Goal: Task Accomplishment & Management: Use online tool/utility

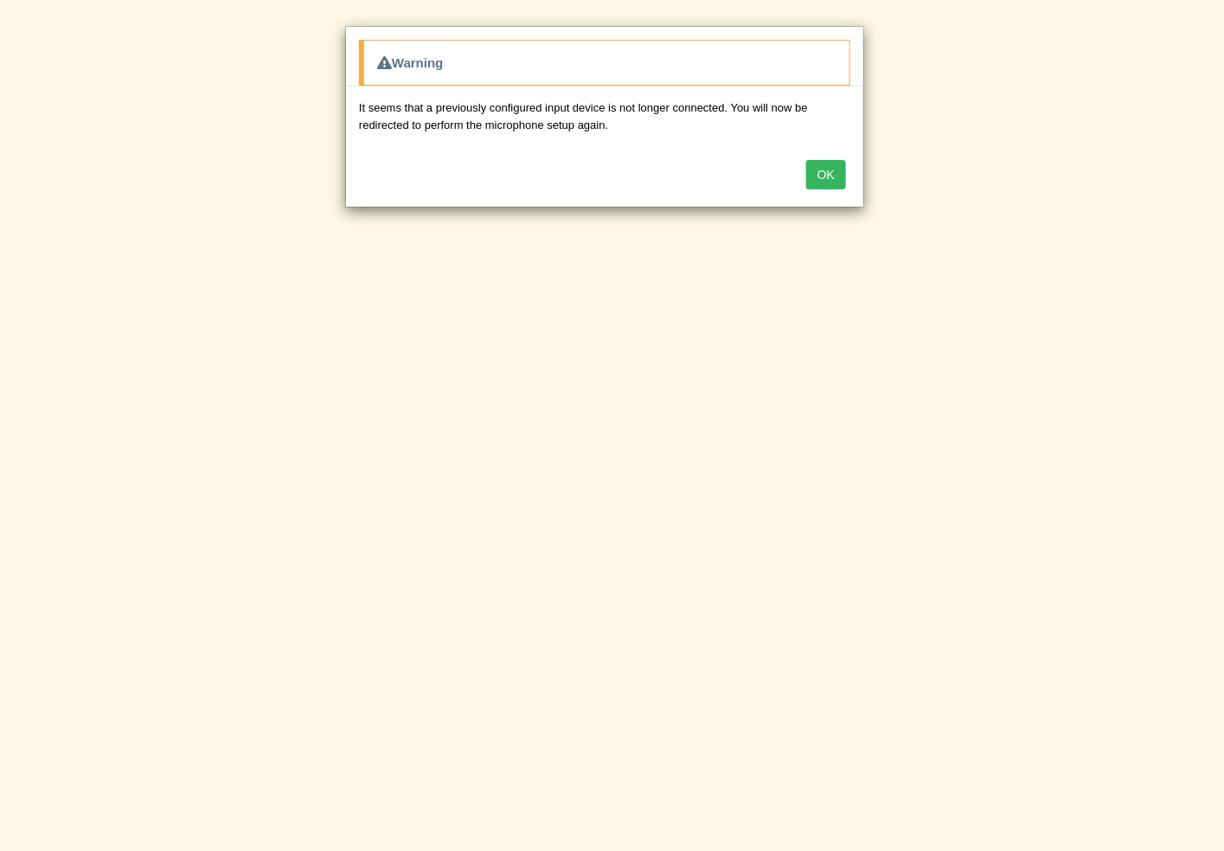
click at [834, 164] on button "OK" at bounding box center [826, 174] width 40 height 29
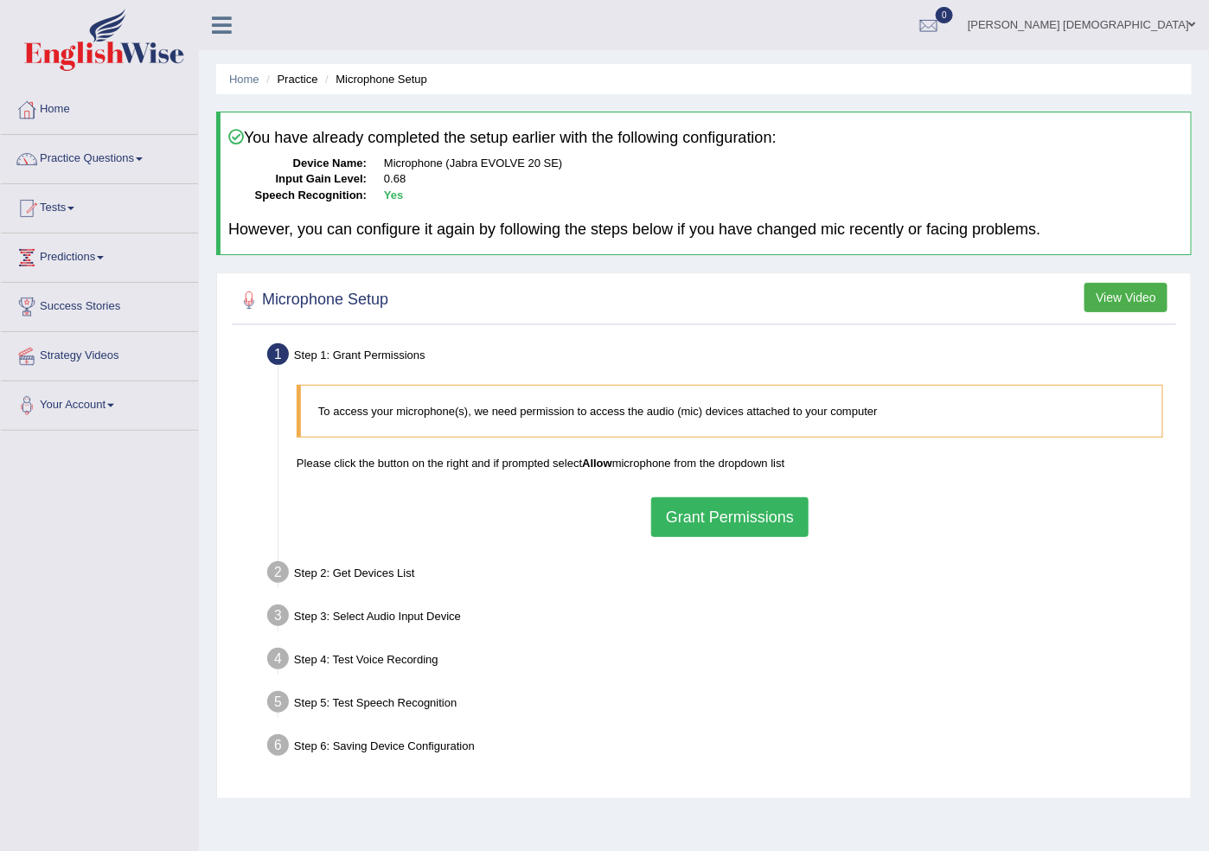
click at [691, 507] on button "Grant Permissions" at bounding box center [729, 517] width 157 height 40
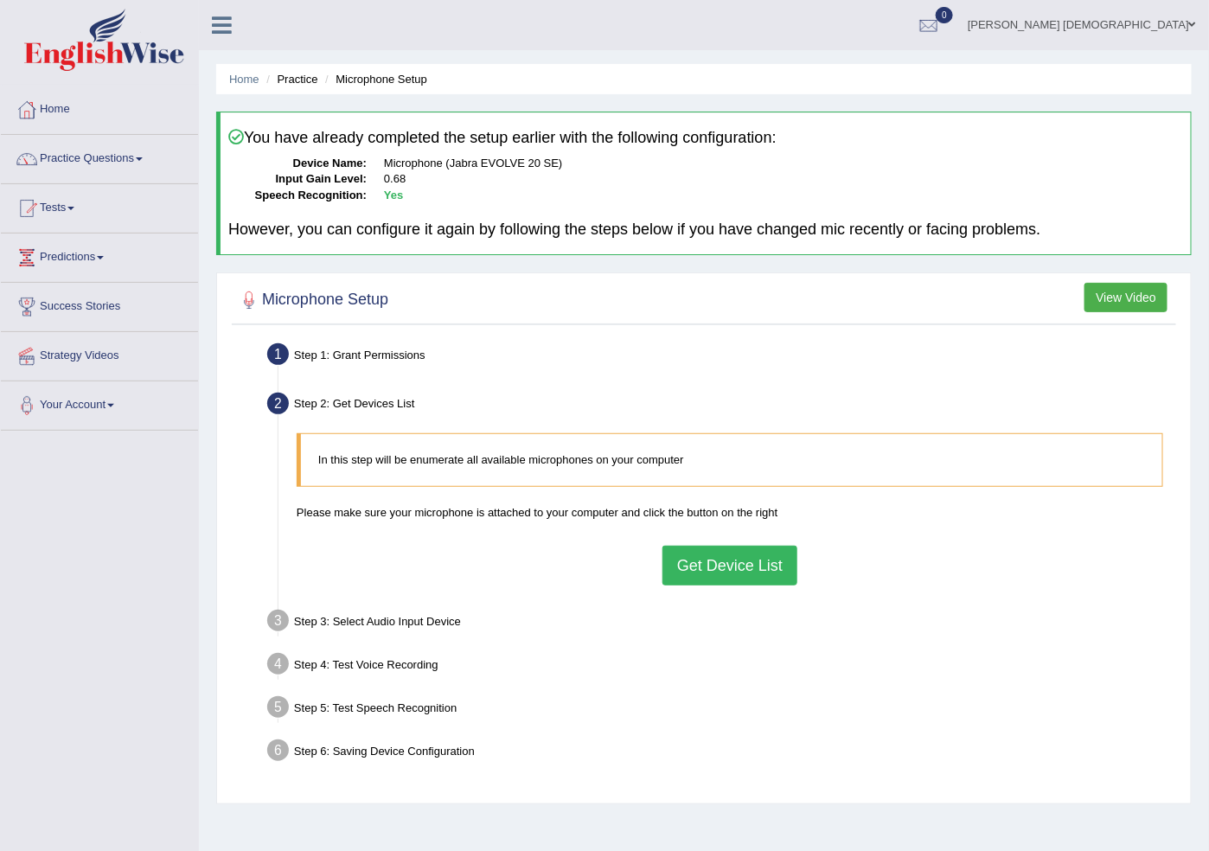
click at [704, 547] on button "Get Device List" at bounding box center [730, 566] width 135 height 40
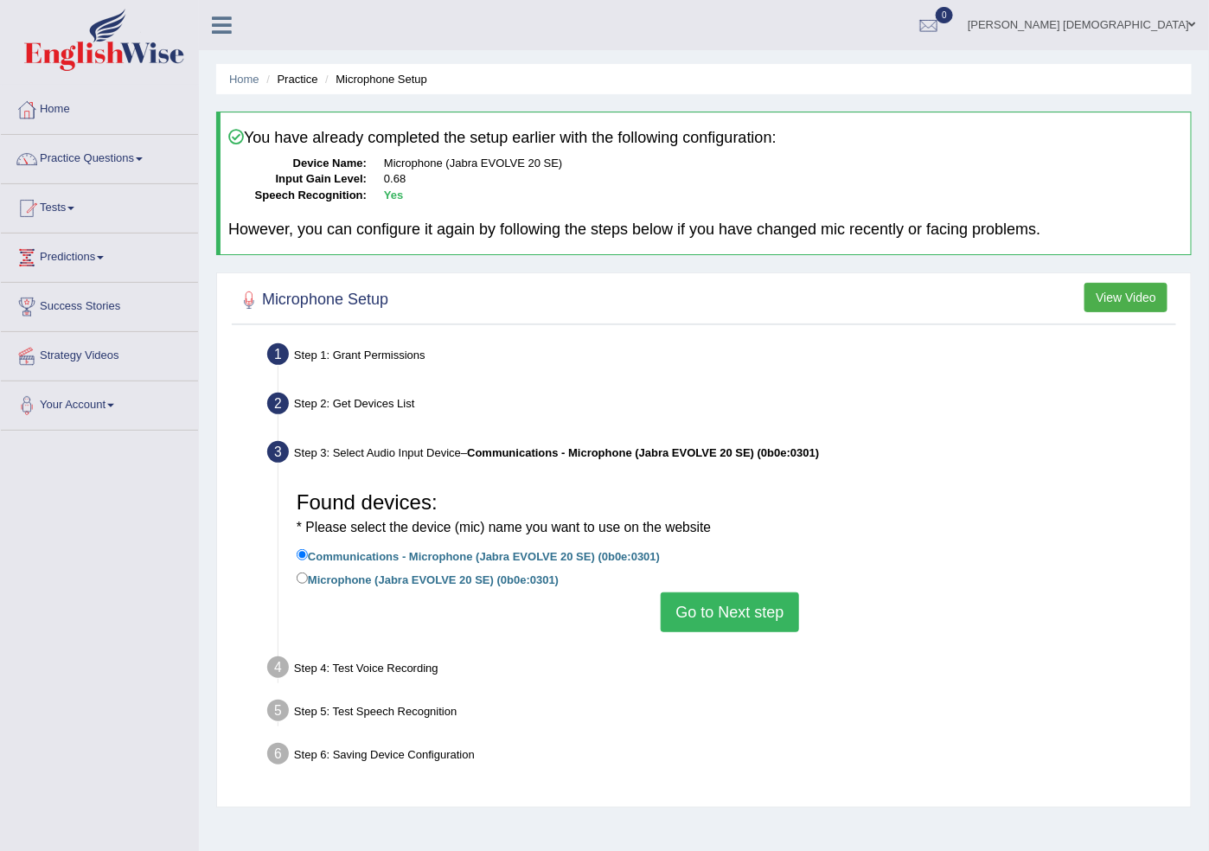
click at [706, 610] on button "Go to Next step" at bounding box center [730, 613] width 138 height 40
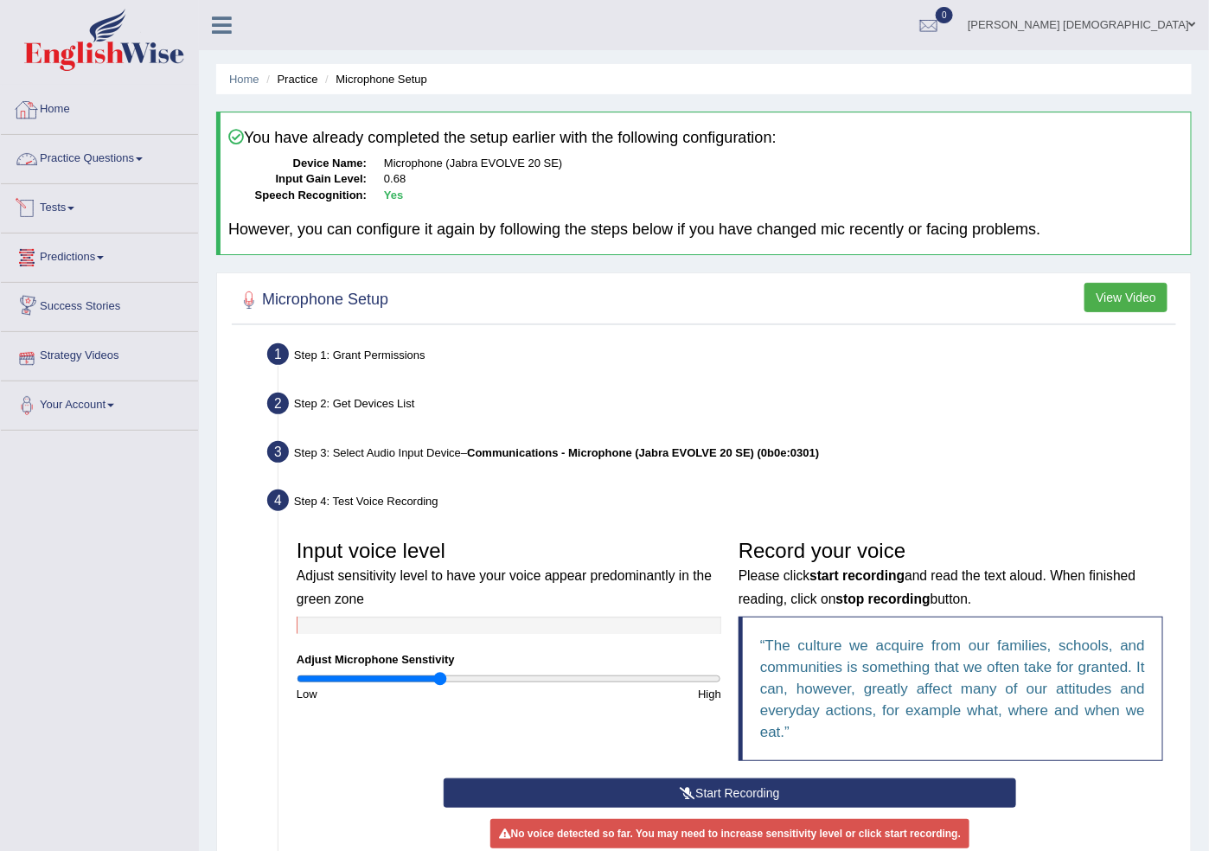
click at [75, 109] on link "Home" at bounding box center [99, 107] width 197 height 43
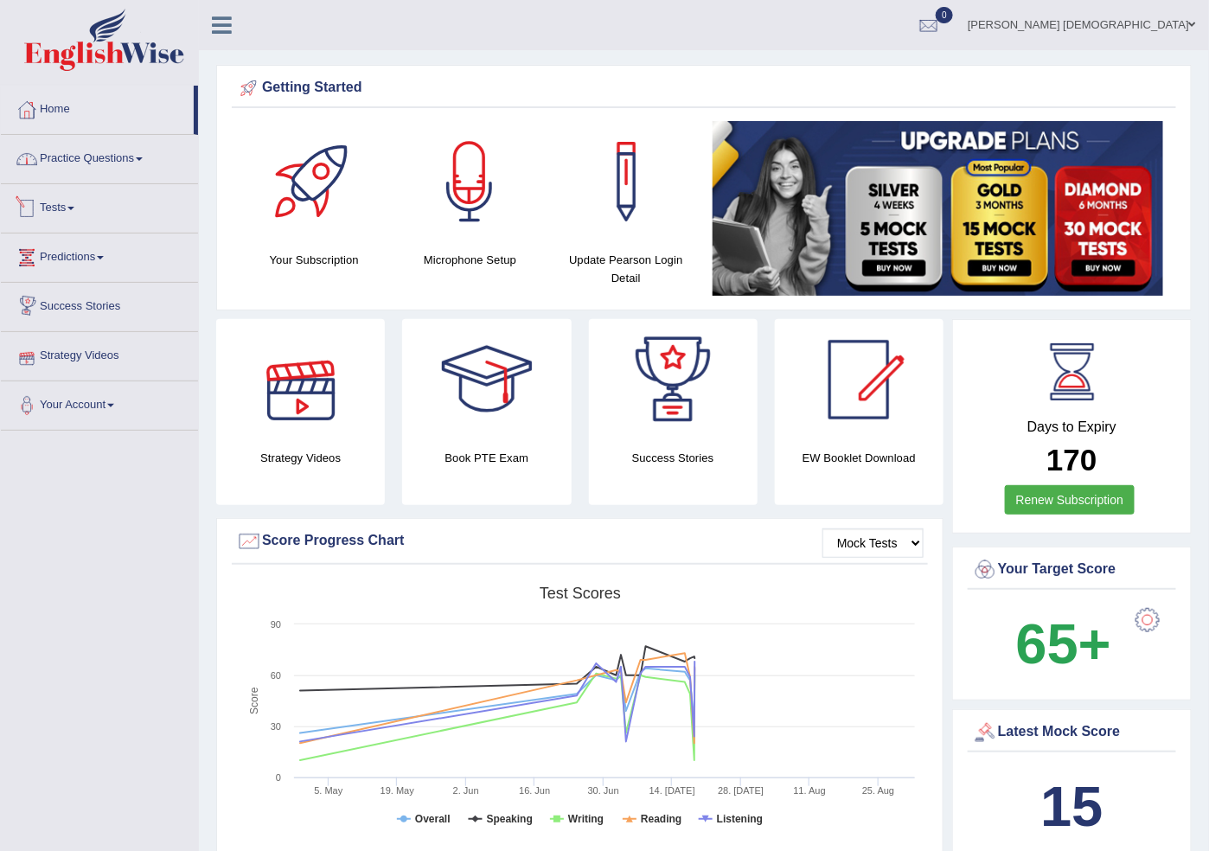
click at [101, 145] on link "Practice Questions" at bounding box center [99, 156] width 197 height 43
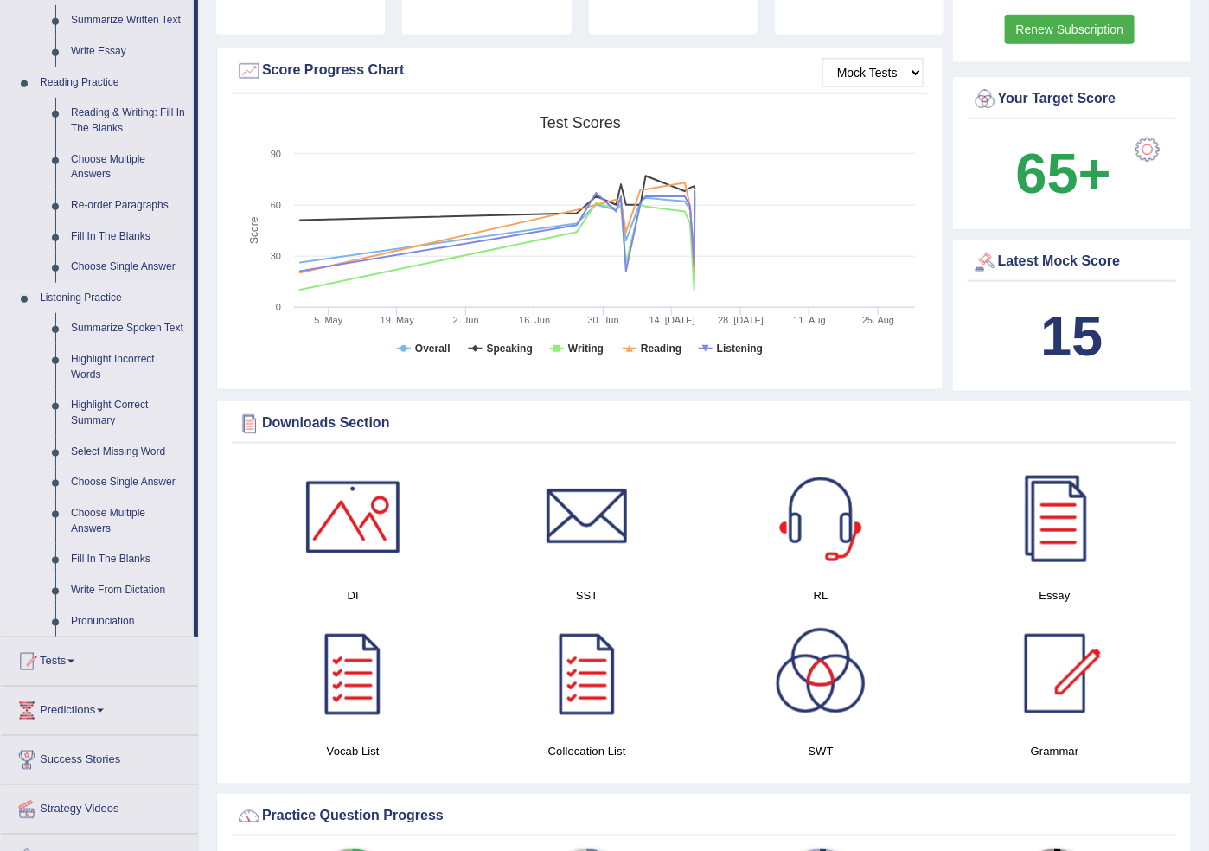
scroll to position [480, 0]
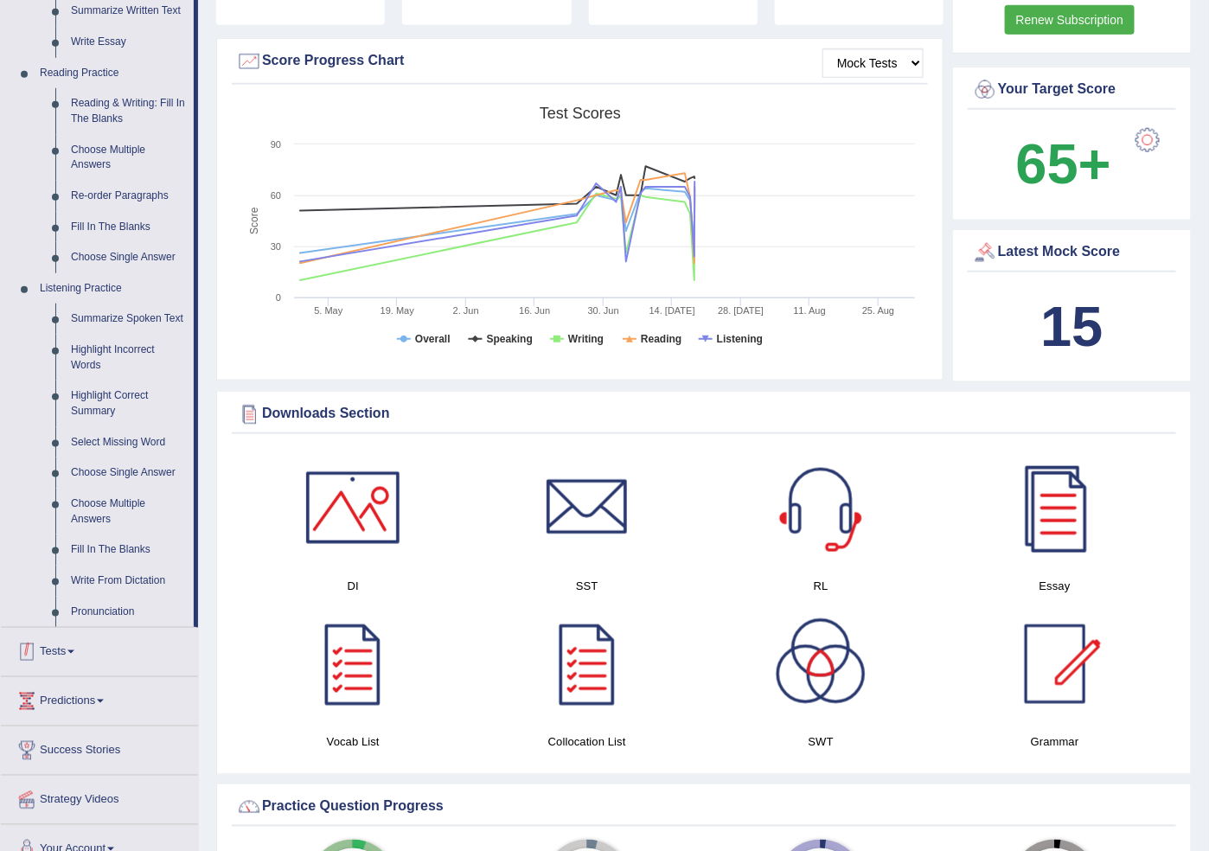
click at [67, 658] on link "Tests" at bounding box center [99, 649] width 197 height 43
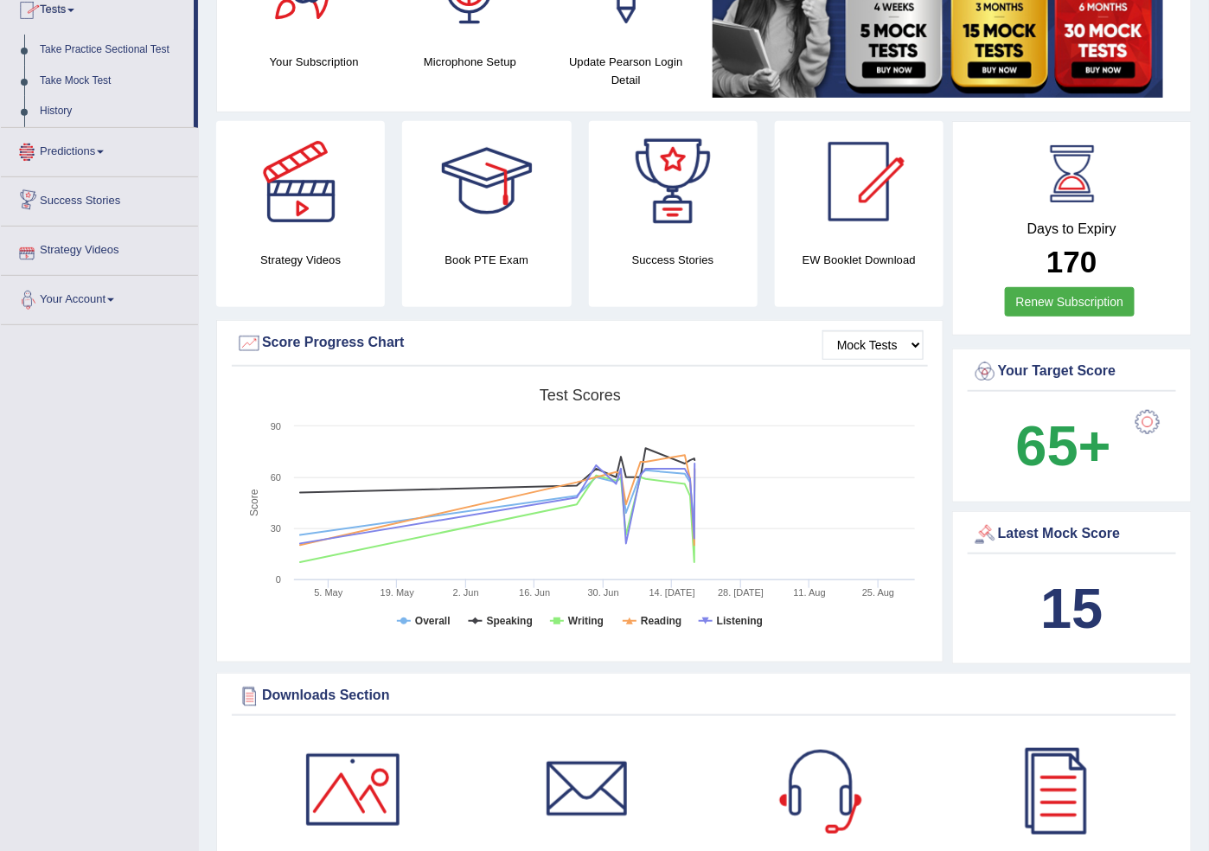
scroll to position [6, 0]
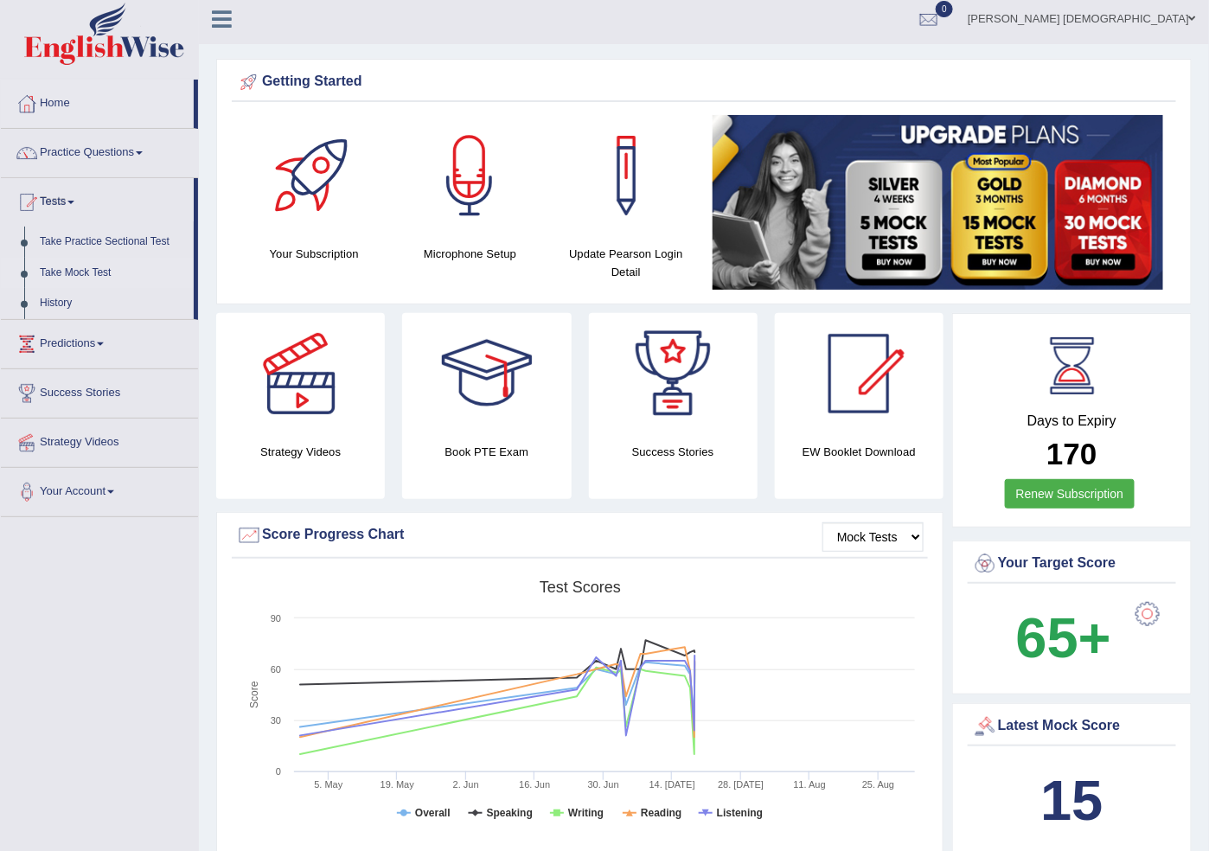
click at [94, 270] on link "Take Mock Test" at bounding box center [113, 273] width 162 height 31
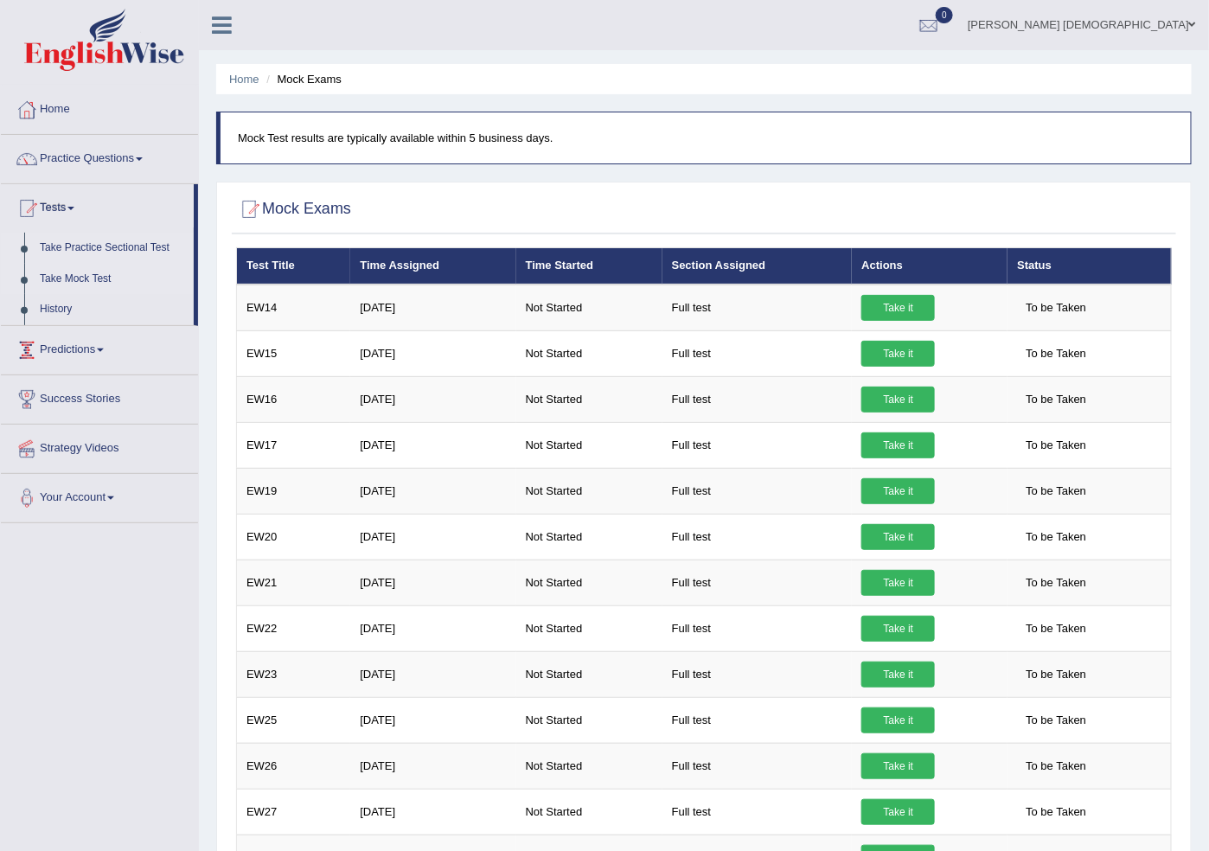
click at [89, 244] on link "Take Practice Sectional Test" at bounding box center [113, 248] width 162 height 31
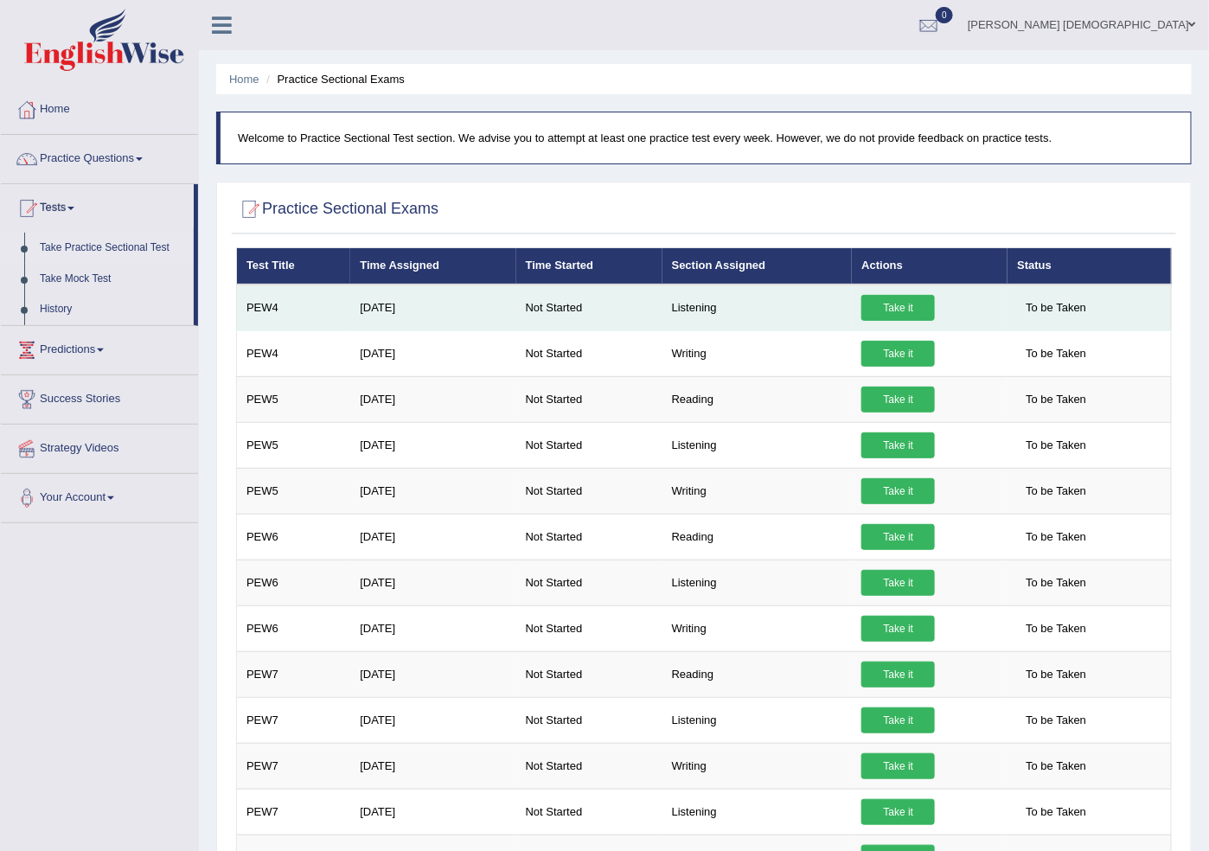
click at [903, 298] on link "Take it" at bounding box center [899, 308] width 74 height 26
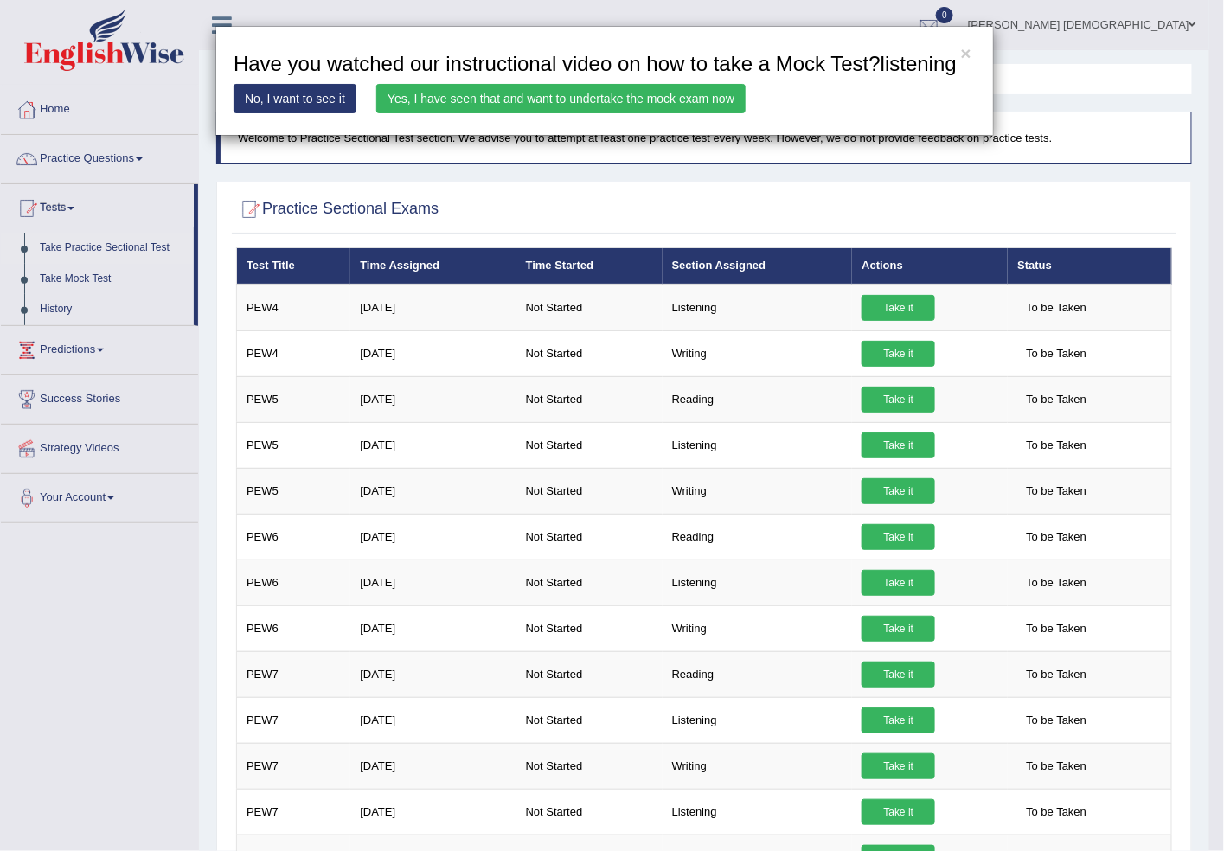
click at [469, 103] on link "Yes, I have seen that and want to undertake the mock exam now" at bounding box center [560, 98] width 369 height 29
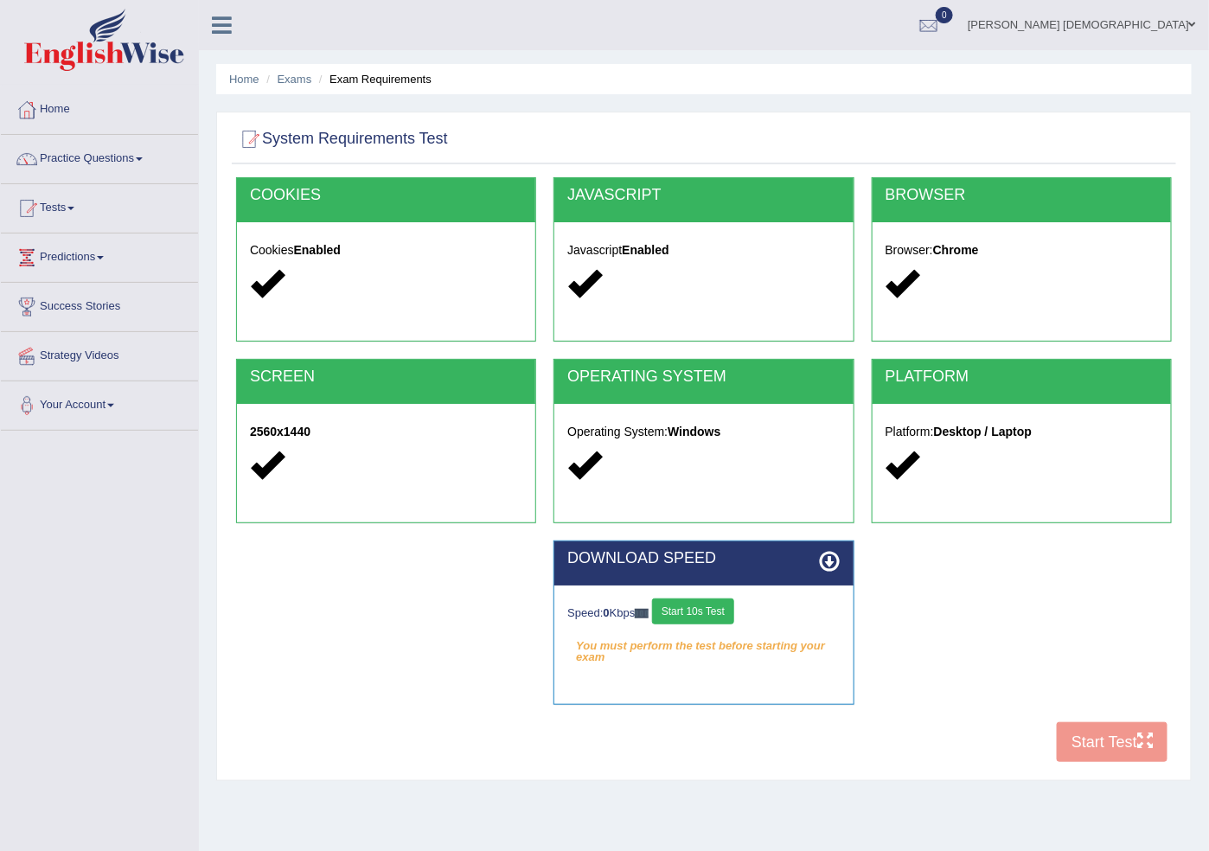
click at [716, 612] on button "Start 10s Test" at bounding box center [693, 612] width 82 height 26
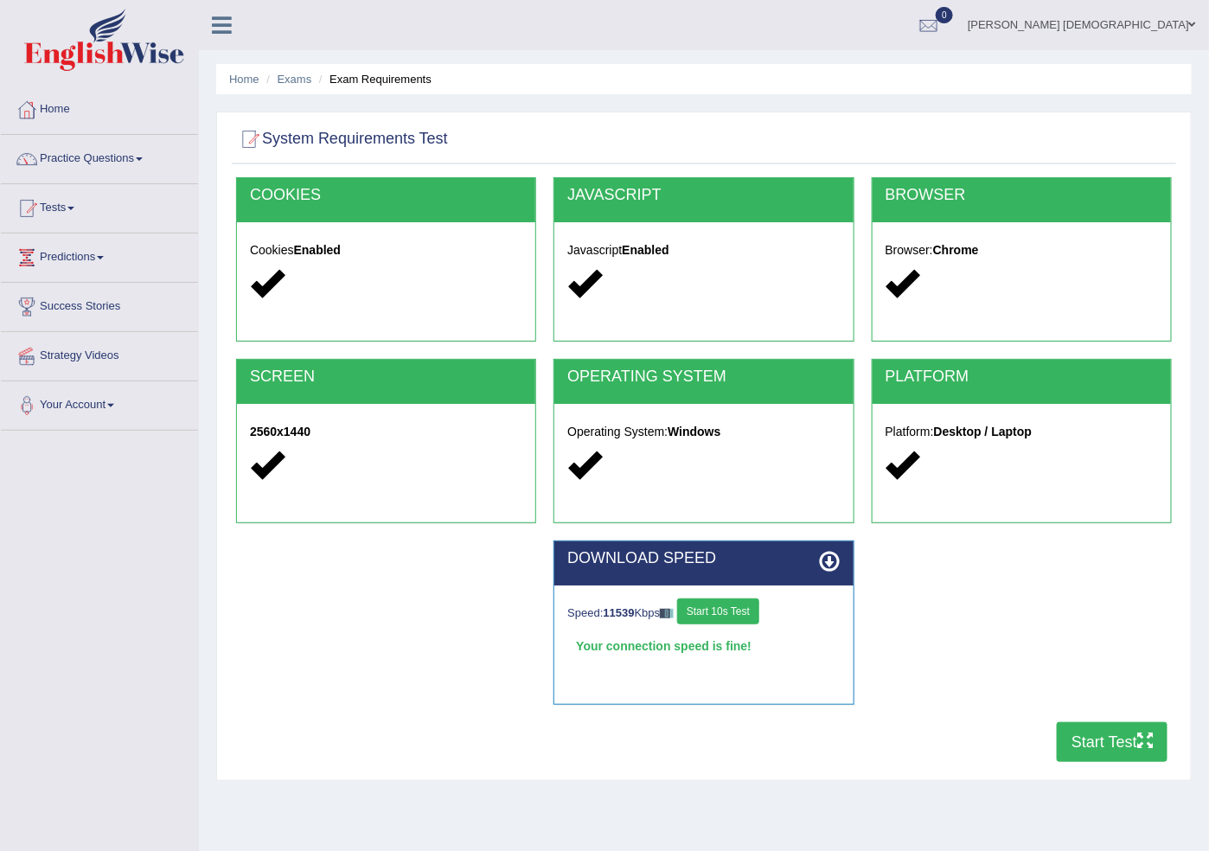
click at [1117, 742] on button "Start Test" at bounding box center [1112, 742] width 111 height 40
click at [1089, 760] on button "Start Test" at bounding box center [1112, 742] width 111 height 40
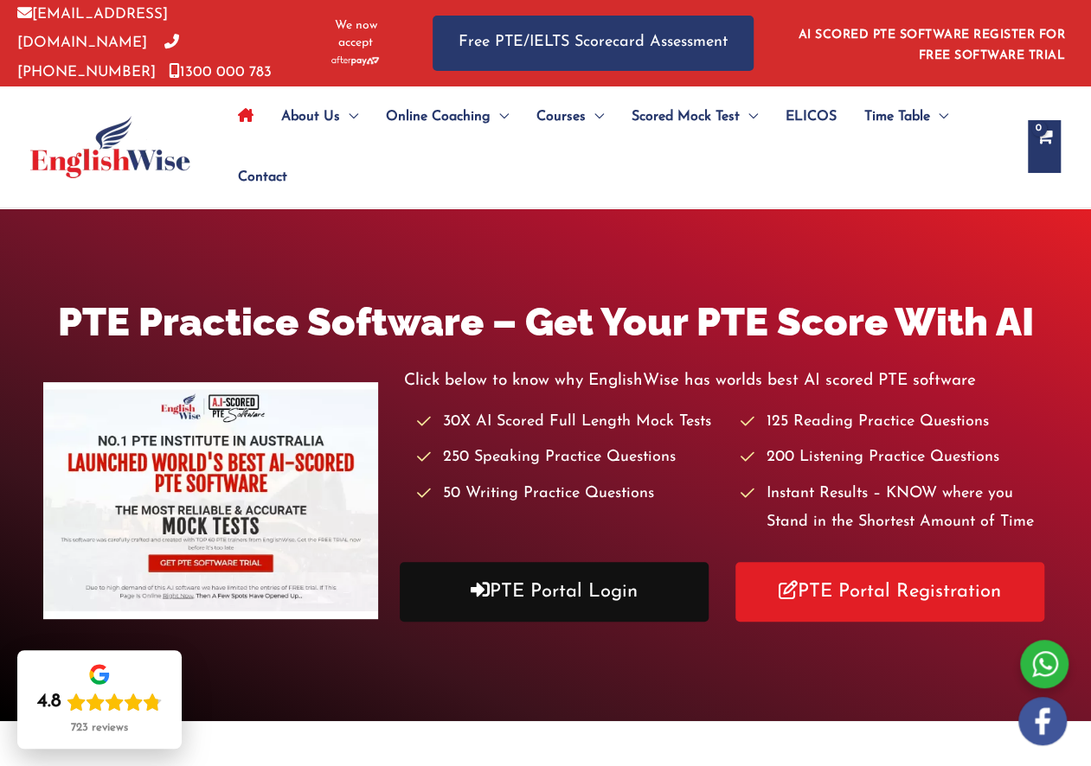
click at [552, 587] on link "PTE Portal Login" at bounding box center [554, 592] width 309 height 60
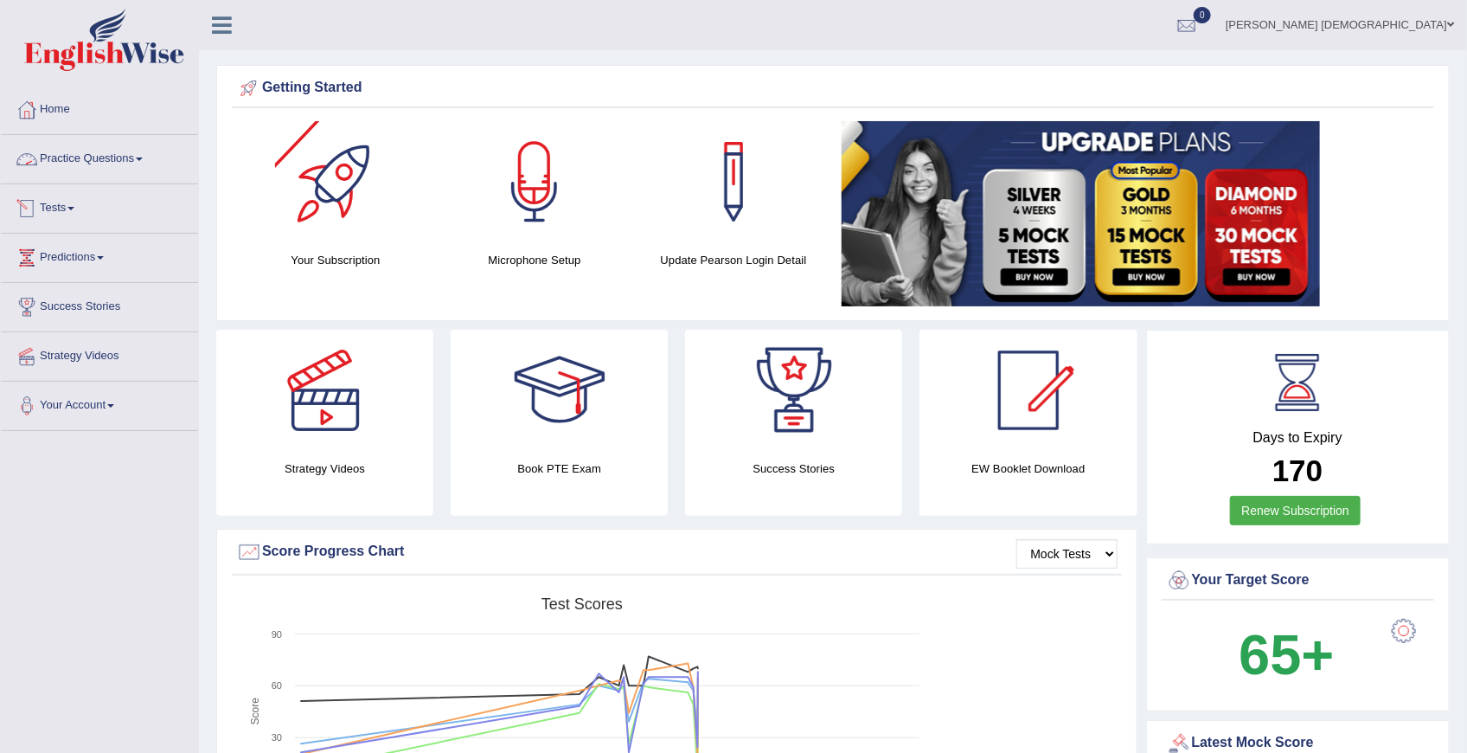
click at [69, 204] on link "Tests" at bounding box center [99, 205] width 197 height 43
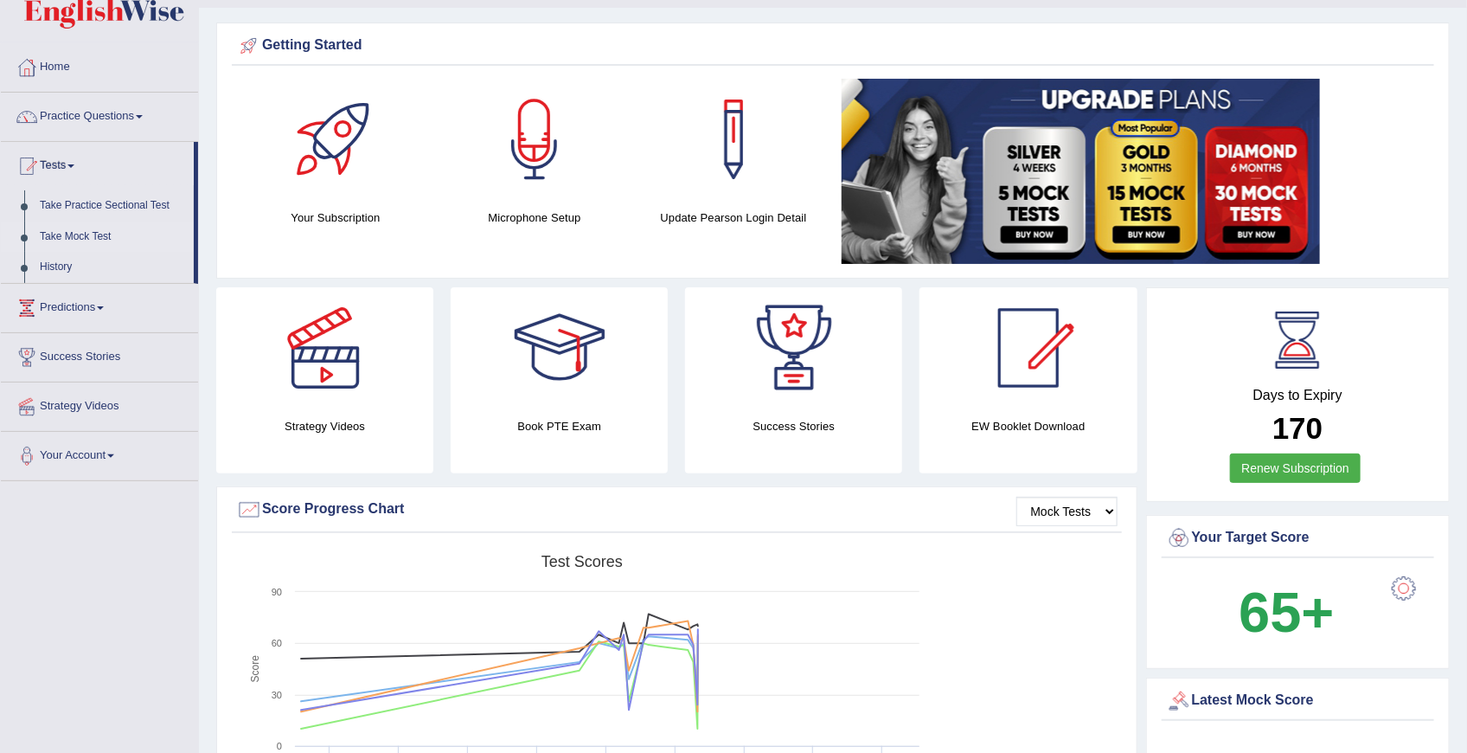
scroll to position [57, 0]
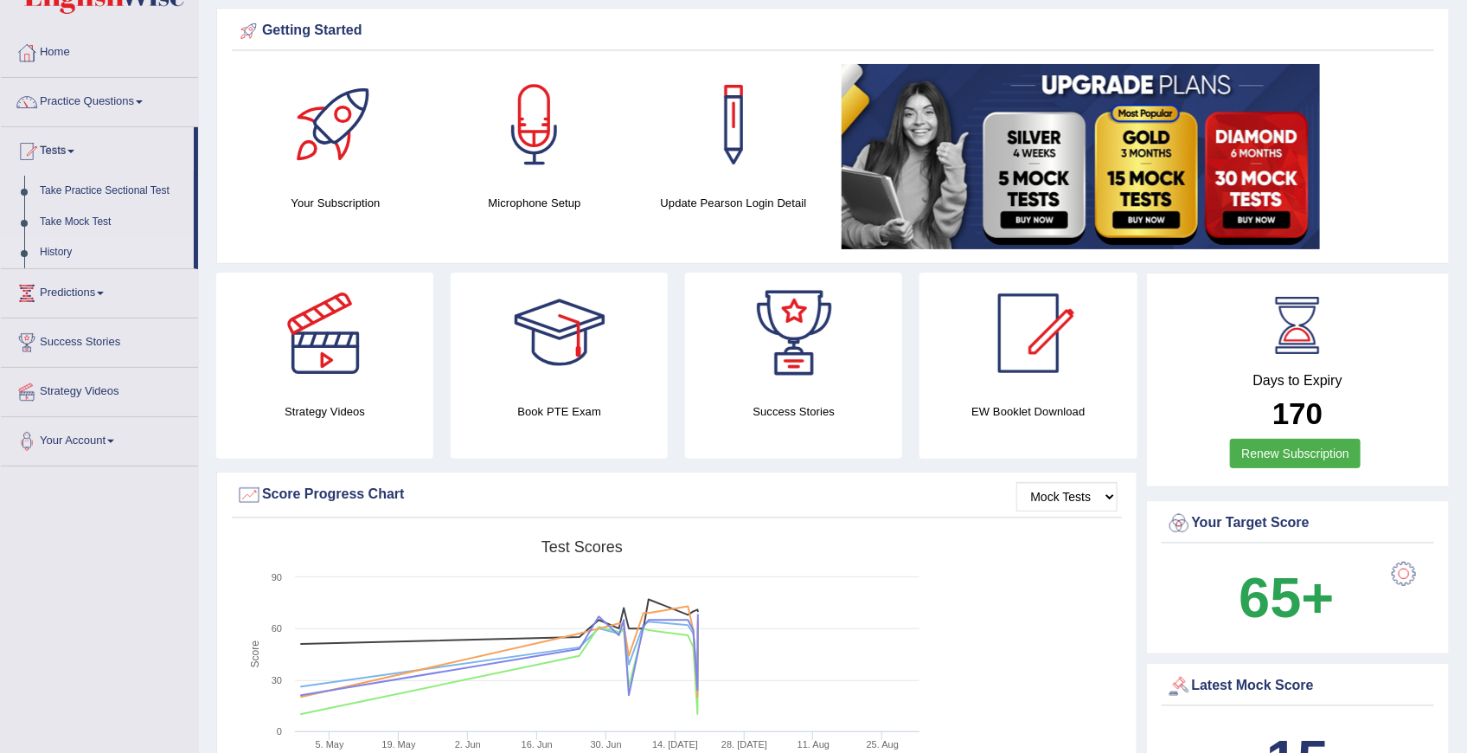
click at [45, 253] on link "History" at bounding box center [113, 252] width 162 height 31
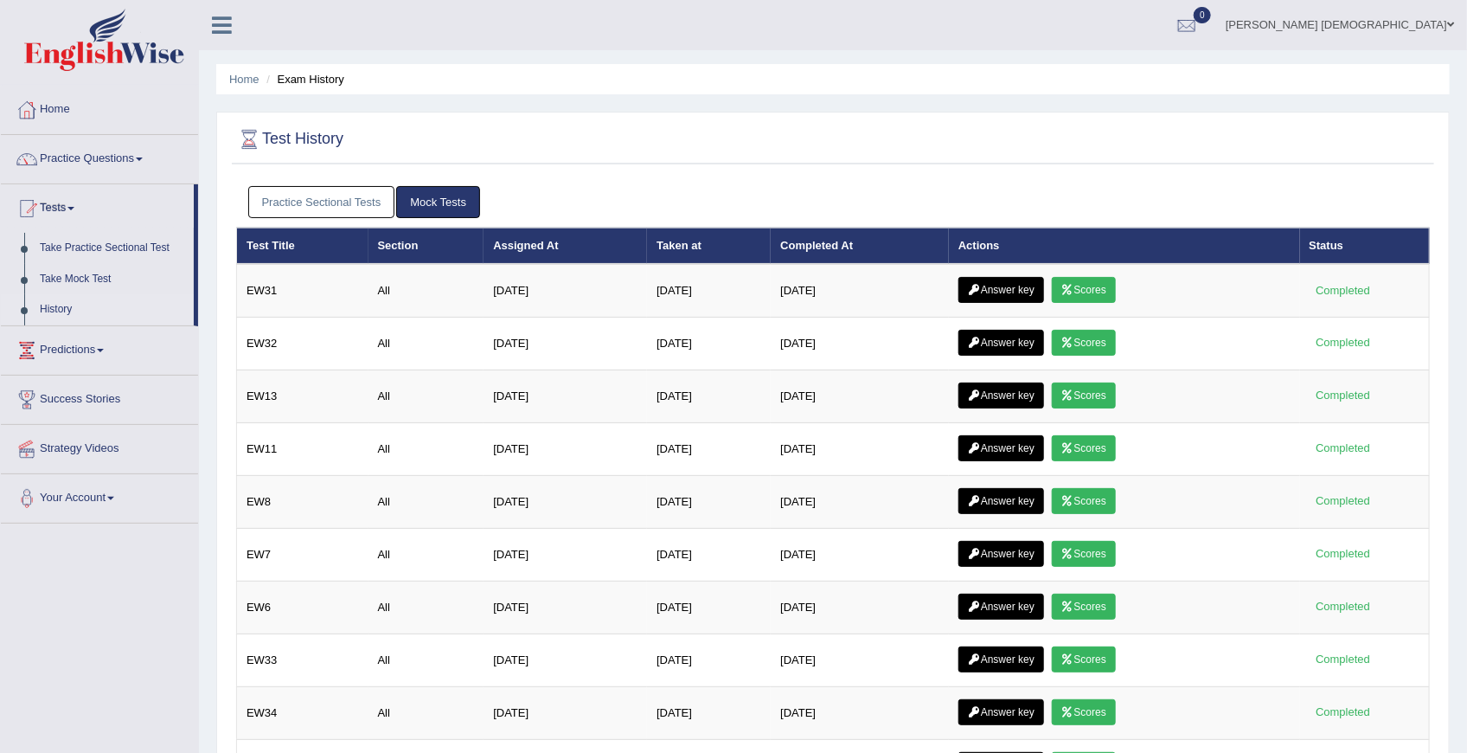
click at [59, 301] on link "History" at bounding box center [113, 309] width 162 height 31
click at [96, 245] on link "Take Practice Sectional Test" at bounding box center [113, 248] width 162 height 31
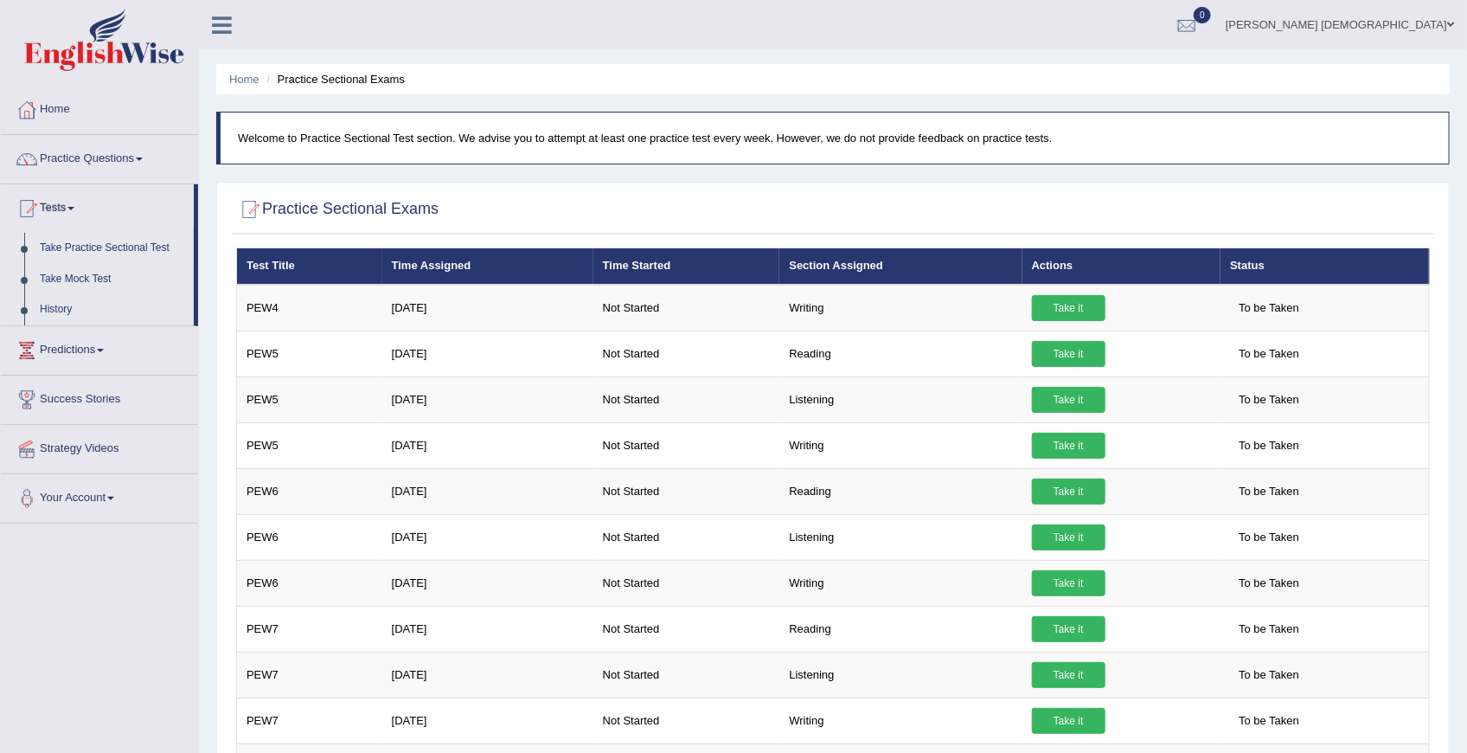
click at [56, 308] on link "History" at bounding box center [113, 309] width 162 height 31
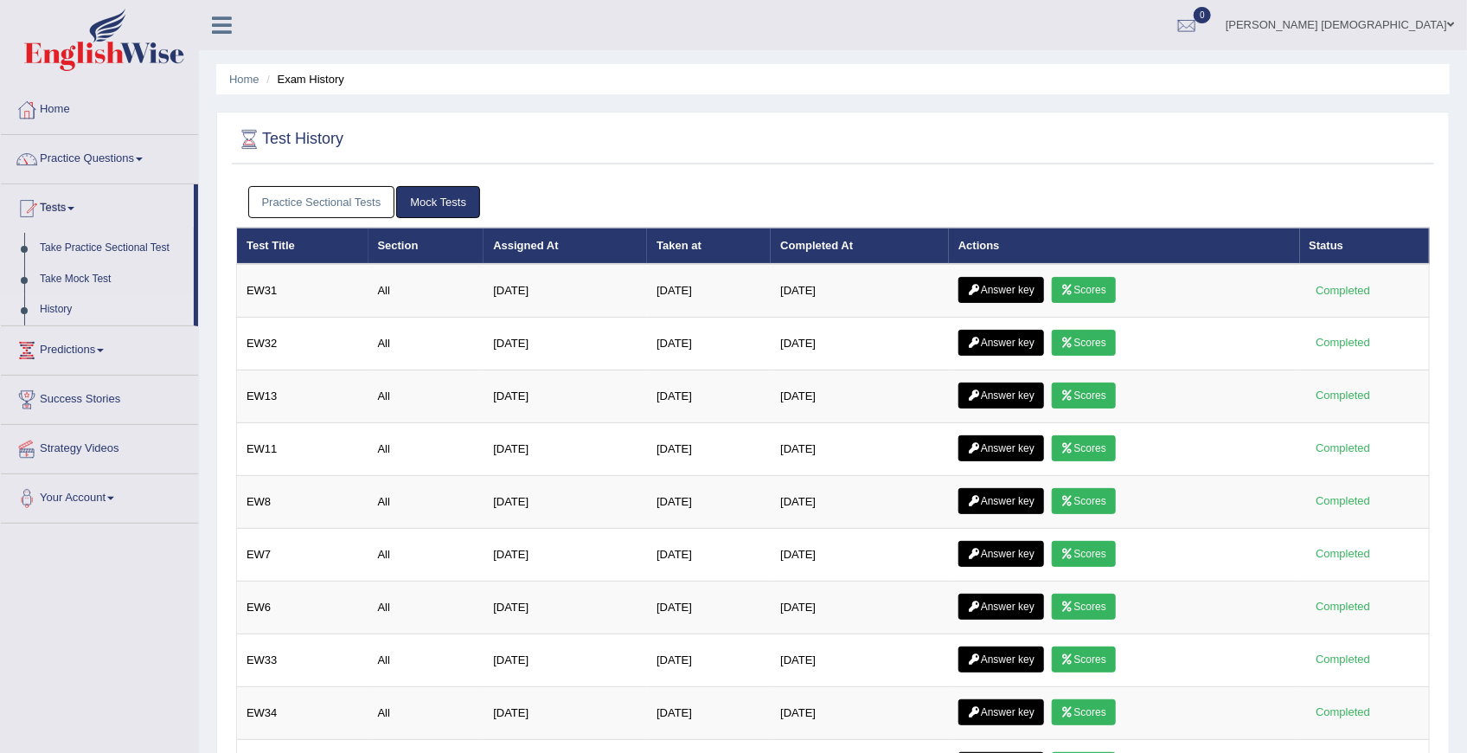
click at [361, 207] on link "Practice Sectional Tests" at bounding box center [321, 202] width 147 height 32
click at [280, 197] on link "Practice Sectional Tests" at bounding box center [321, 202] width 147 height 32
click at [350, 204] on link "Practice Sectional Tests" at bounding box center [321, 202] width 147 height 32
click at [305, 206] on link "Practice Sectional Tests" at bounding box center [321, 202] width 147 height 32
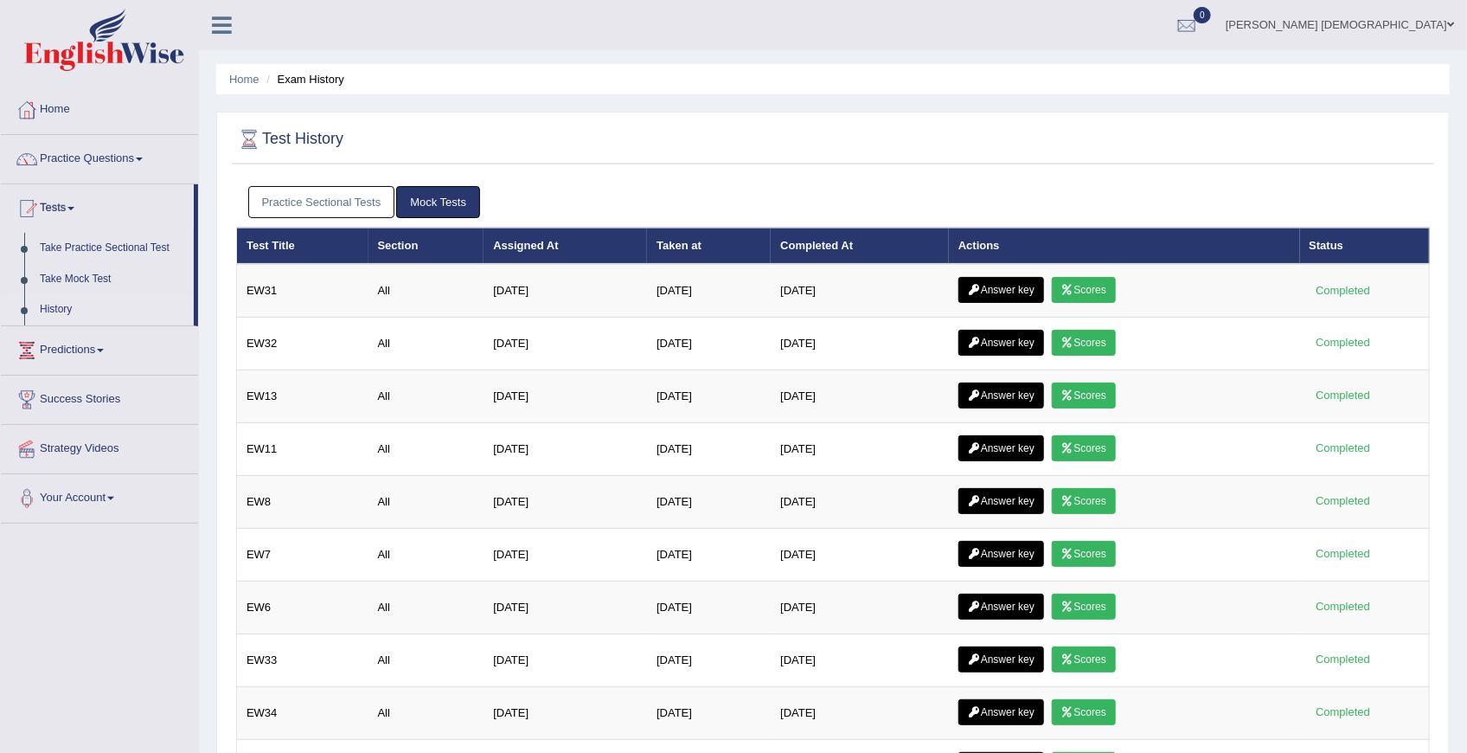
click at [350, 200] on link "Practice Sectional Tests" at bounding box center [321, 202] width 147 height 32
click at [318, 201] on link "Practice Sectional Tests" at bounding box center [321, 202] width 147 height 32
click at [357, 196] on link "Practice Sectional Tests" at bounding box center [321, 202] width 147 height 32
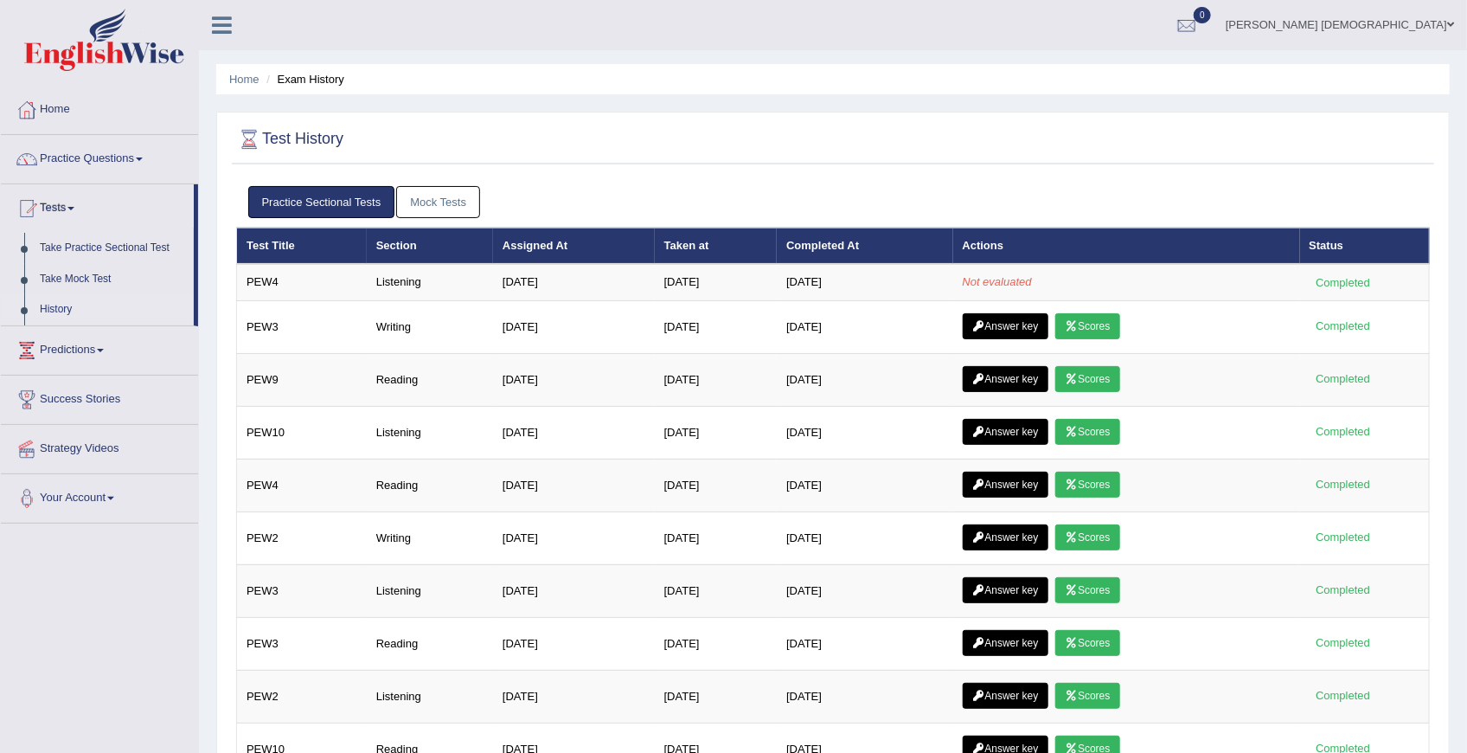
click at [292, 201] on link "Practice Sectional Tests" at bounding box center [321, 202] width 147 height 32
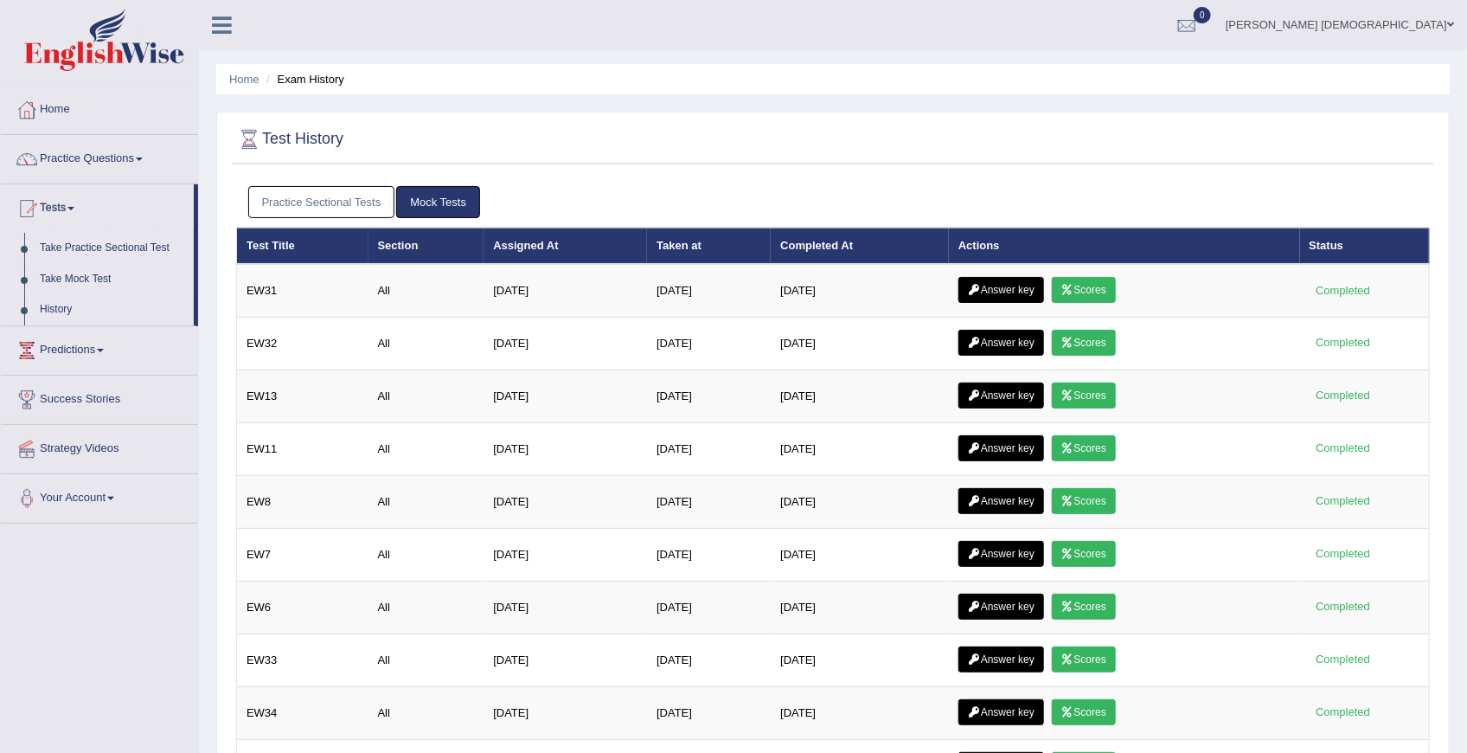
click at [319, 192] on link "Practice Sectional Tests" at bounding box center [321, 202] width 147 height 32
